Goal: Information Seeking & Learning: Find specific fact

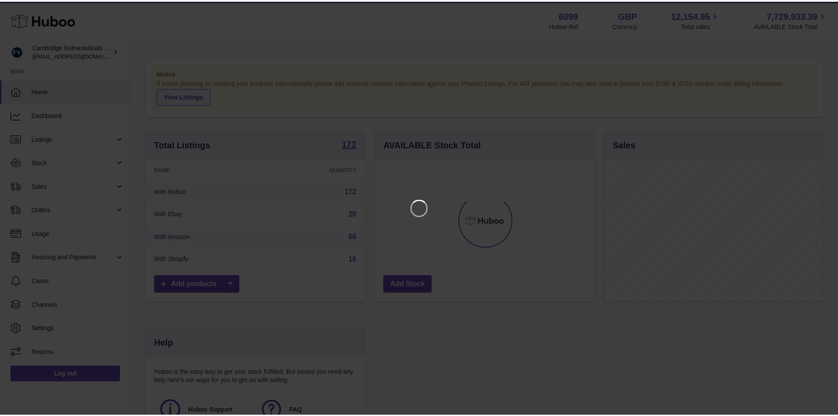
scroll to position [137, 222]
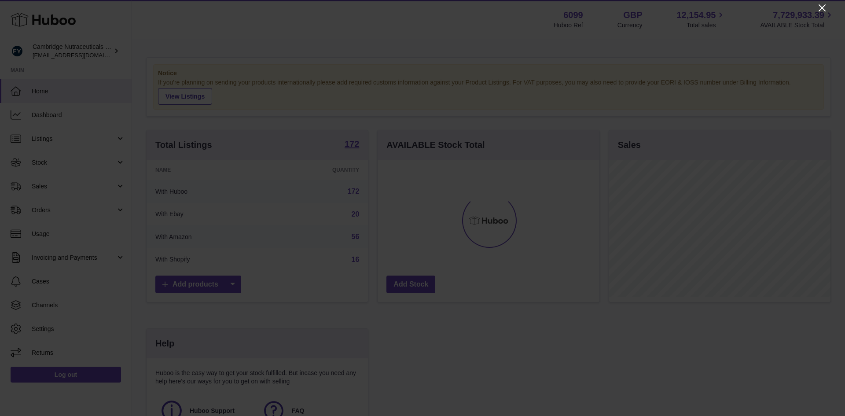
click at [820, 11] on icon "Close" at bounding box center [822, 8] width 11 height 11
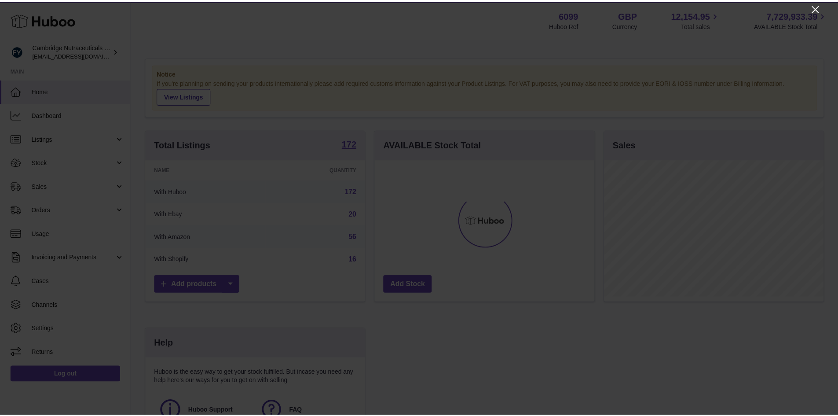
scroll to position [439808, 439726]
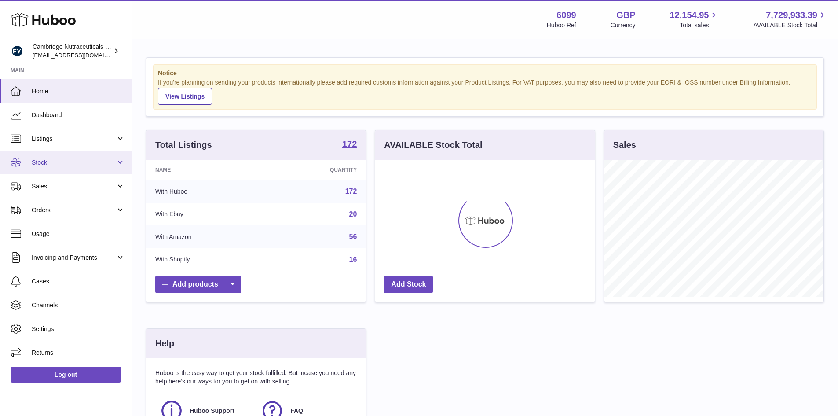
click at [49, 164] on span "Stock" at bounding box center [74, 162] width 84 height 8
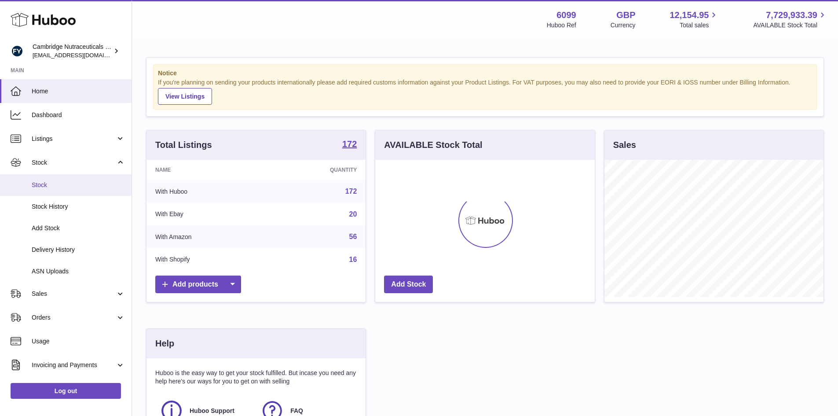
click at [31, 190] on link "Stock" at bounding box center [66, 185] width 132 height 22
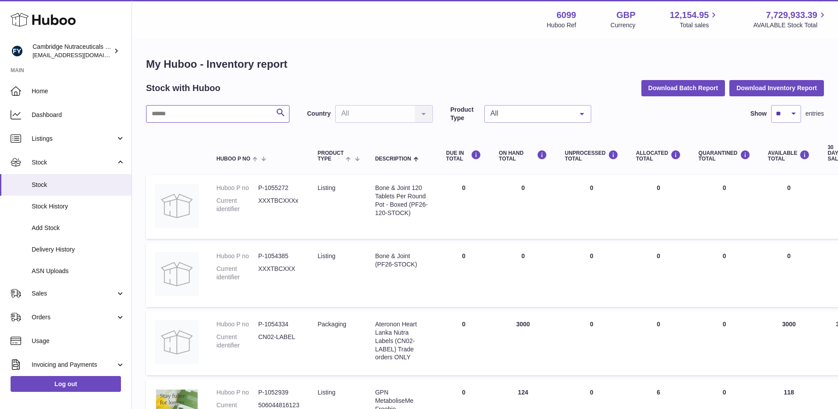
click at [174, 112] on input "text" at bounding box center [217, 114] width 143 height 18
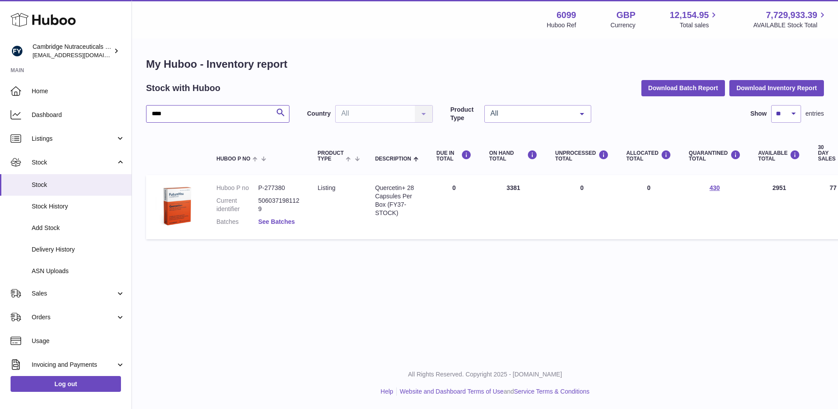
type input "****"
click at [277, 223] on link "See Batches" at bounding box center [276, 221] width 37 height 7
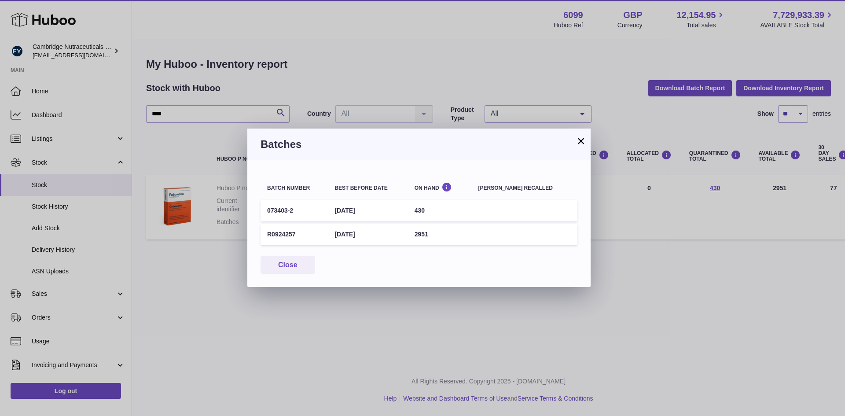
drag, startPoint x: 295, startPoint y: 234, endPoint x: 267, endPoint y: 233, distance: 28.6
click at [267, 233] on td "R0924257" at bounding box center [293, 234] width 67 height 22
copy td "R0924257"
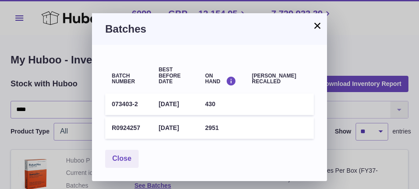
drag, startPoint x: 319, startPoint y: 27, endPoint x: 314, endPoint y: 28, distance: 4.9
click at [319, 27] on button "×" at bounding box center [317, 25] width 11 height 11
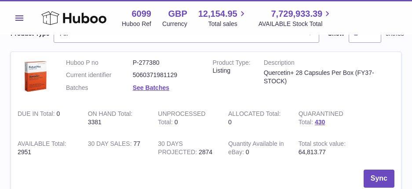
scroll to position [95, 0]
